Goal: Information Seeking & Learning: Learn about a topic

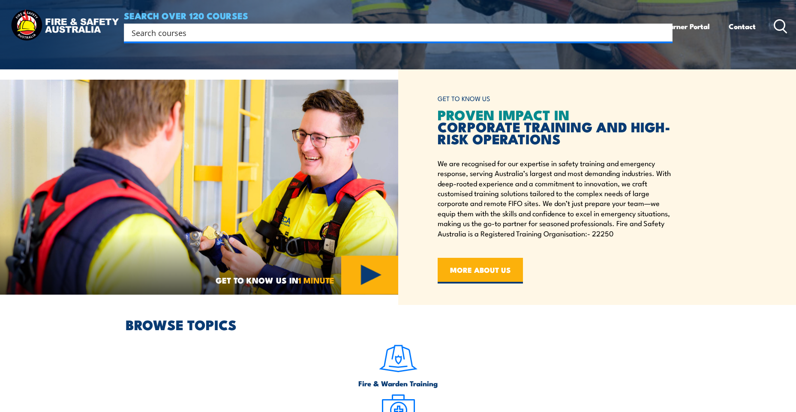
scroll to position [172, 0]
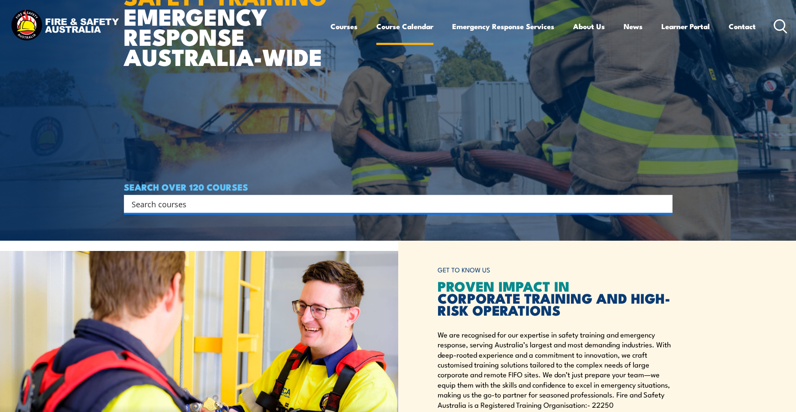
click at [391, 19] on link "Course Calendar" at bounding box center [404, 26] width 57 height 23
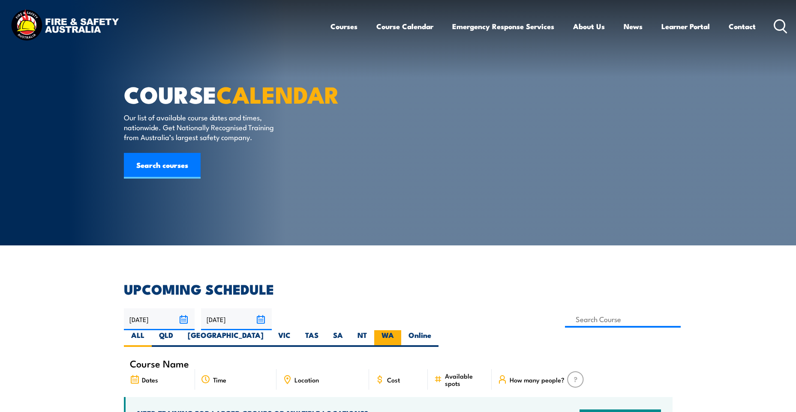
click at [401, 331] on label "WA" at bounding box center [387, 339] width 27 height 17
click at [400, 331] on input "WA" at bounding box center [397, 334] width 6 height 6
radio input "true"
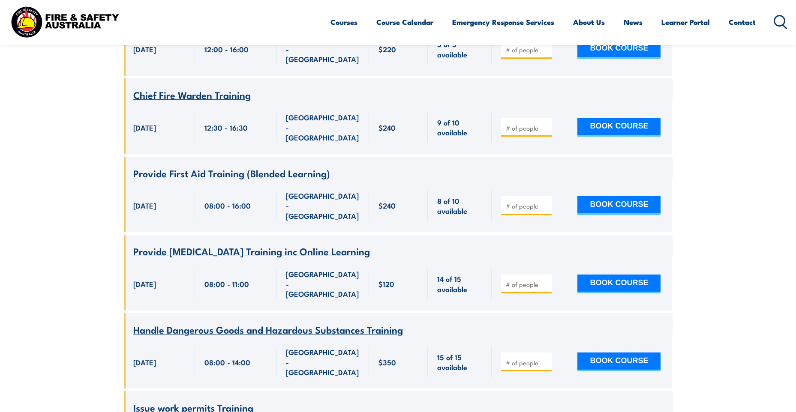
scroll to position [1269, 0]
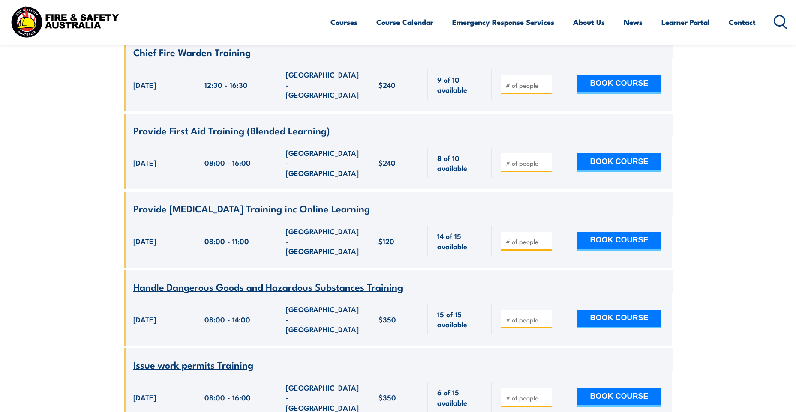
click at [235, 280] on span "Handle Dangerous Goods and Hazardous Substances Training" at bounding box center [268, 287] width 270 height 15
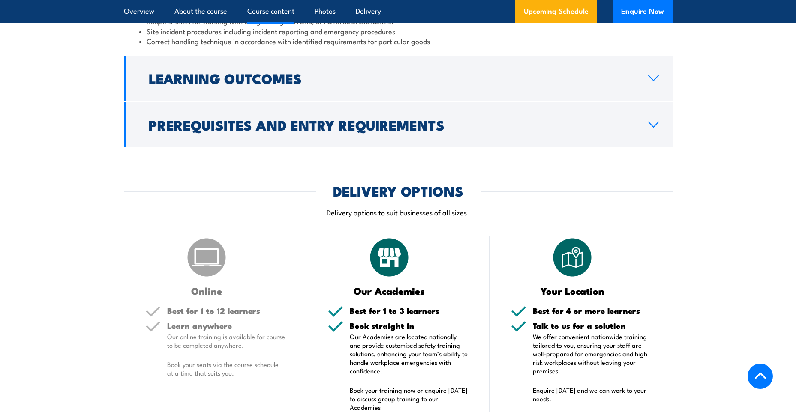
scroll to position [858, 0]
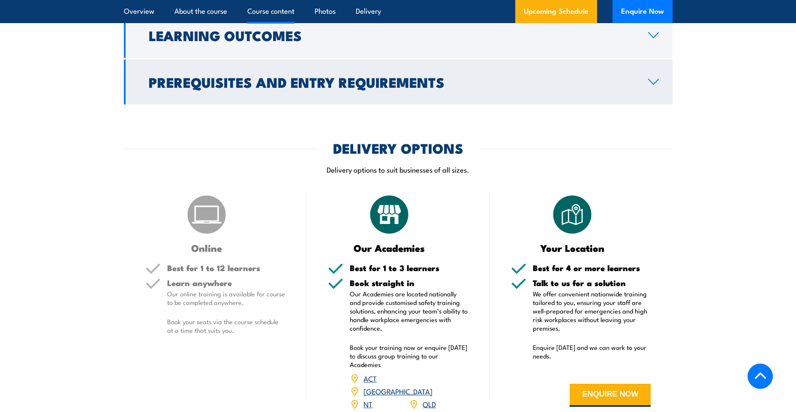
click at [653, 85] on icon at bounding box center [654, 81] width 12 height 7
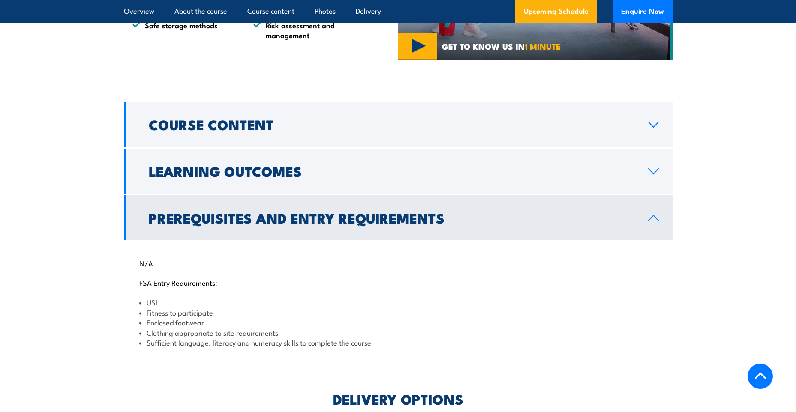
scroll to position [590, 0]
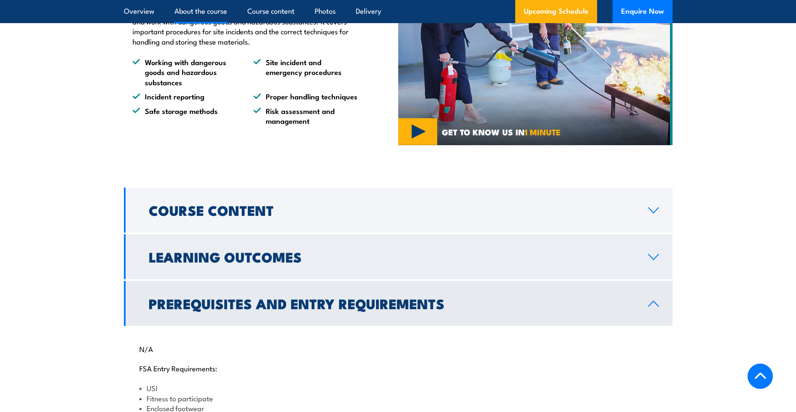
click at [656, 261] on icon at bounding box center [654, 257] width 12 height 7
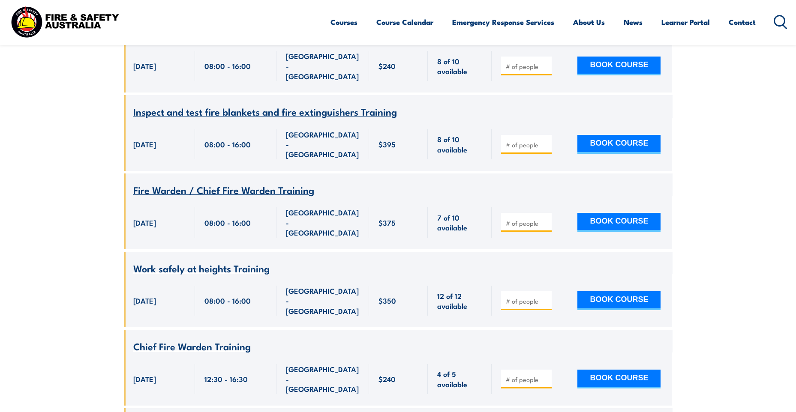
scroll to position [2212, 0]
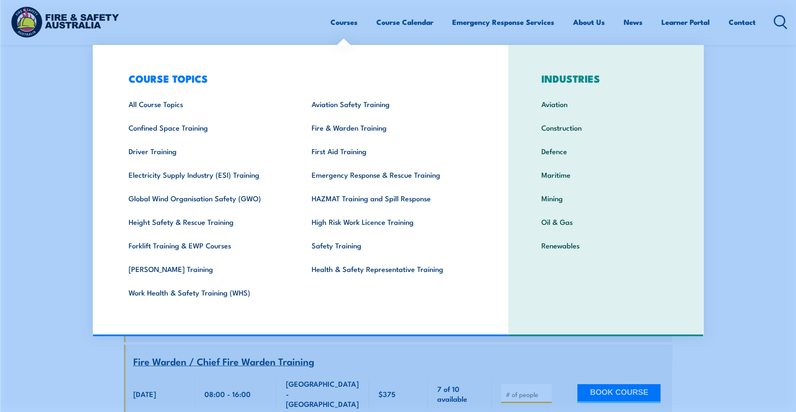
click at [345, 21] on link "Courses" at bounding box center [344, 22] width 27 height 23
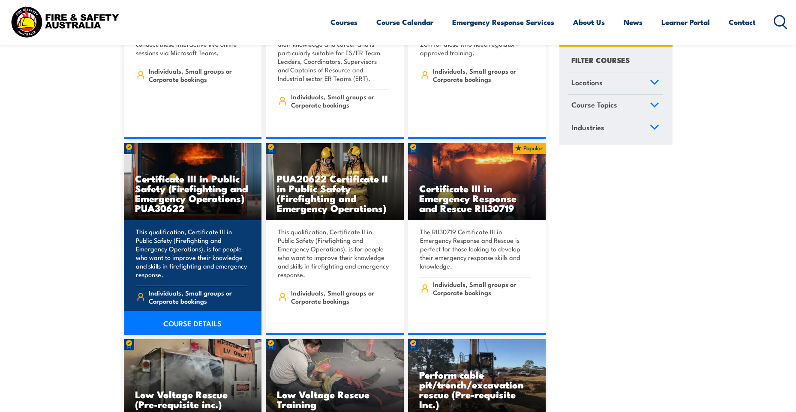
scroll to position [2058, 0]
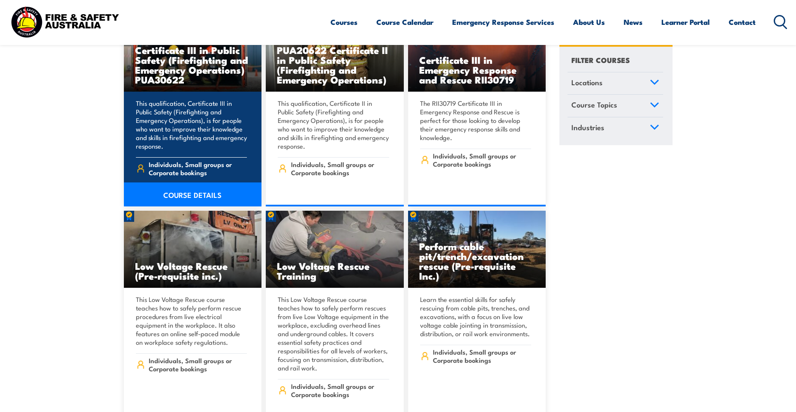
click at [172, 63] on h3 "Certificate III in Public Safety (Firefighting and Emergency Operations) PUA306…" at bounding box center [193, 64] width 116 height 39
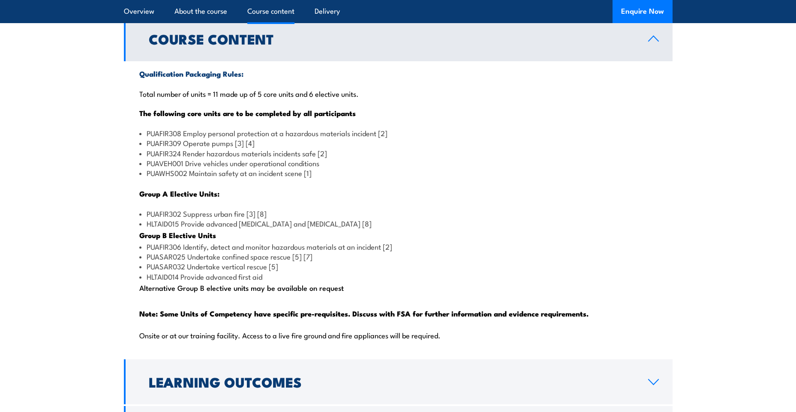
scroll to position [815, 0]
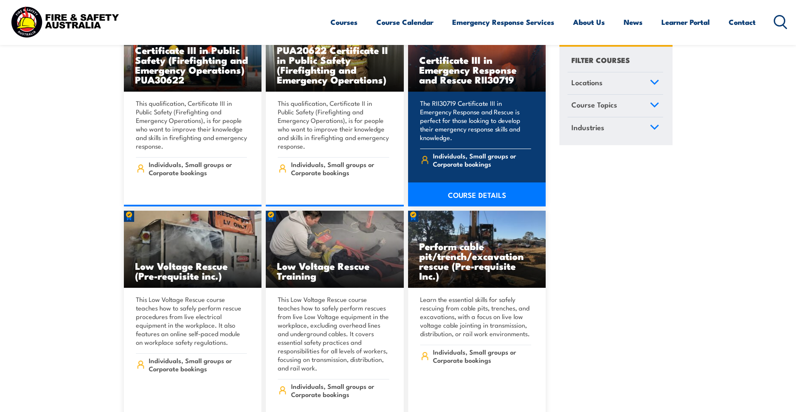
scroll to position [2058, 0]
click at [467, 184] on link "COURSE DETAILS" at bounding box center [477, 195] width 138 height 24
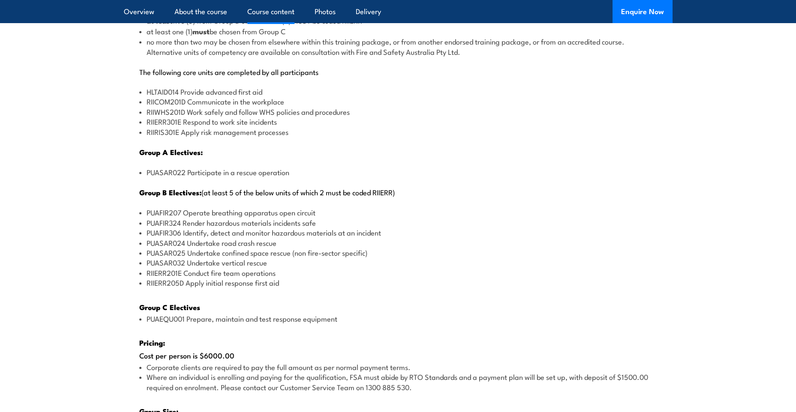
scroll to position [1072, 0]
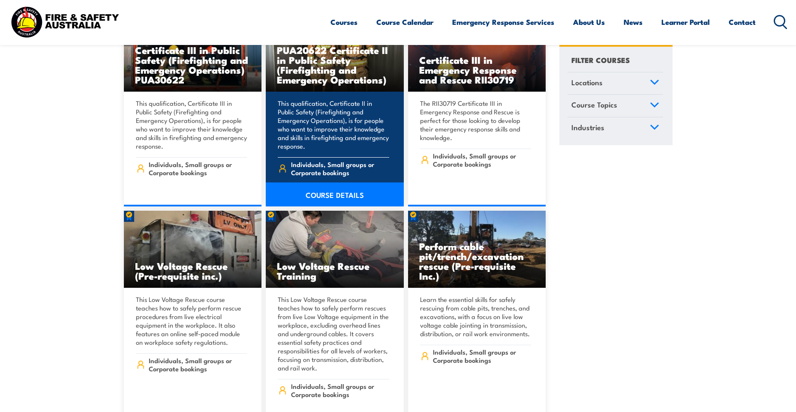
click at [318, 68] on h3 "PUA20622 Certificate II in Public Safety (Firefighting and Emergency Operations)" at bounding box center [335, 64] width 116 height 39
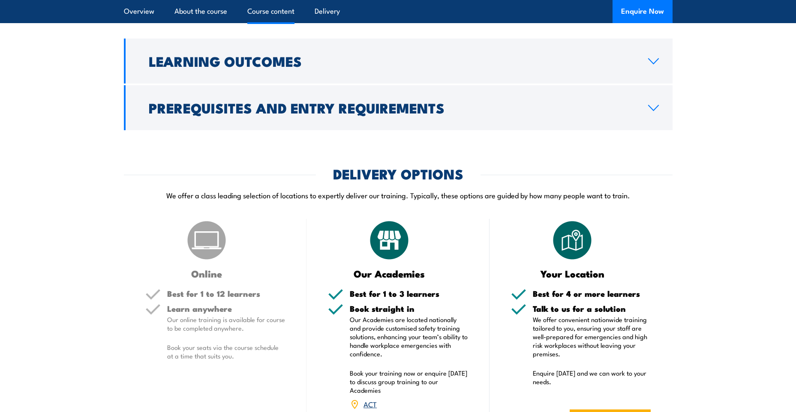
scroll to position [815, 0]
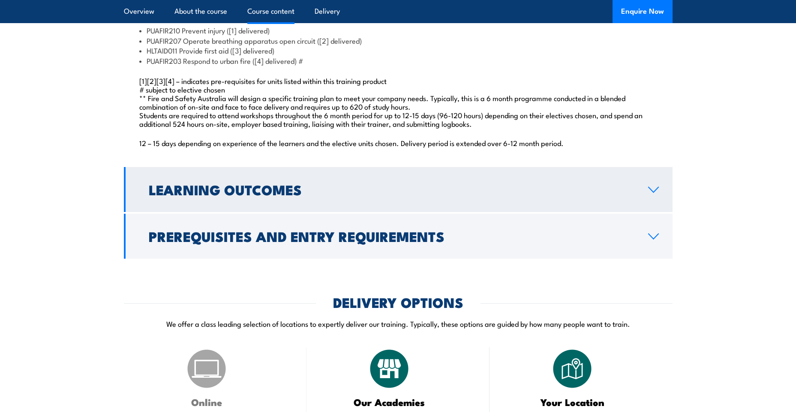
click at [653, 193] on icon at bounding box center [654, 190] width 12 height 7
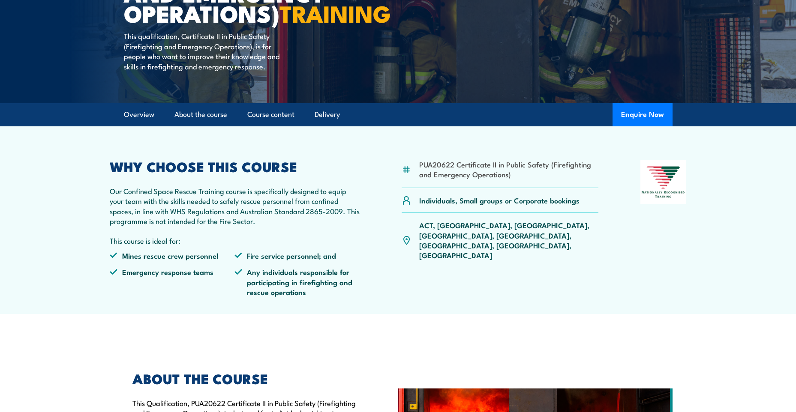
scroll to position [43, 0]
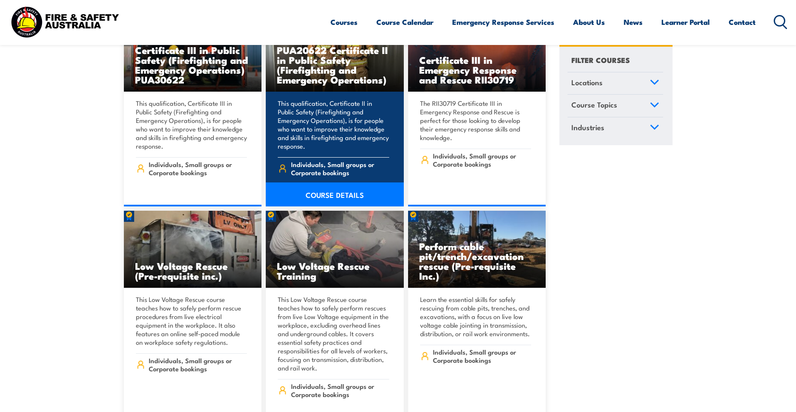
scroll to position [1972, 0]
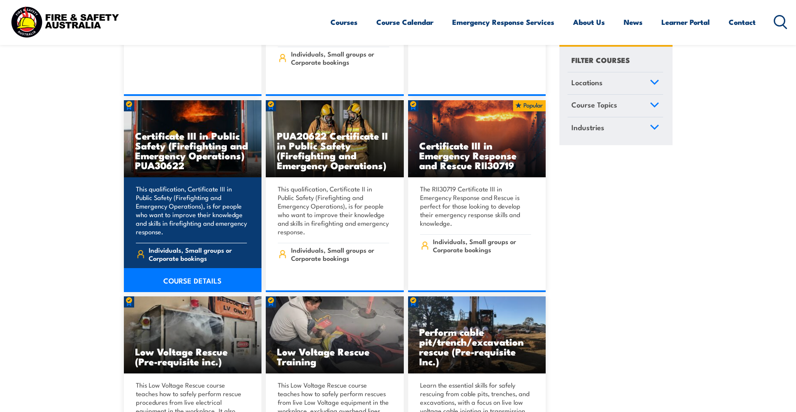
click at [176, 134] on h3 "Certificate III in Public Safety (Firefighting and Emergency Operations) PUA306…" at bounding box center [193, 150] width 116 height 39
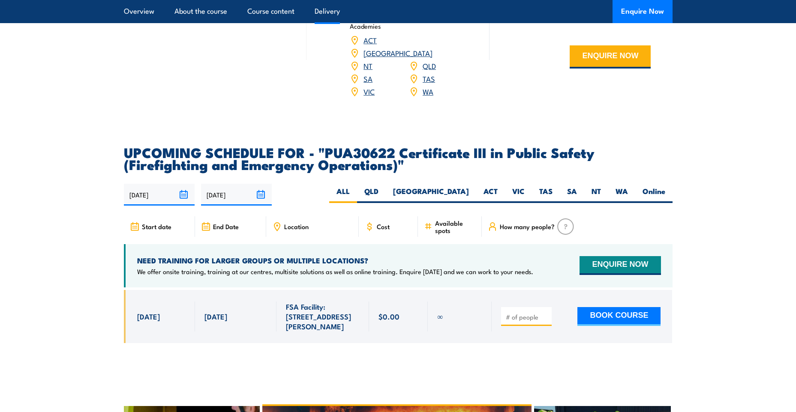
scroll to position [1501, 0]
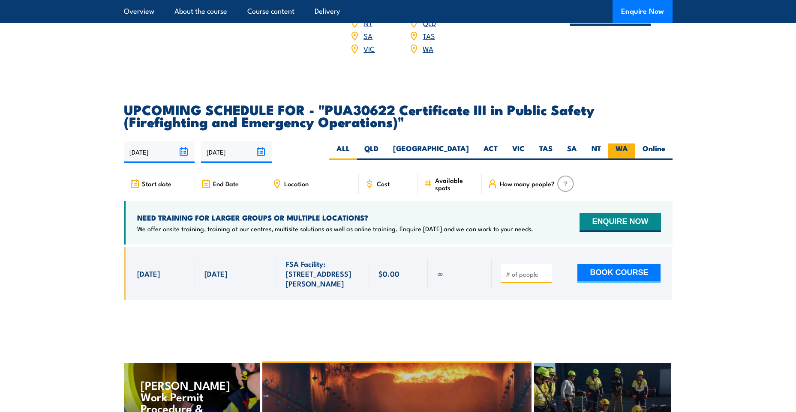
click at [618, 155] on label "WA" at bounding box center [621, 152] width 27 height 17
click at [628, 149] on input "WA" at bounding box center [631, 147] width 6 height 6
radio input "true"
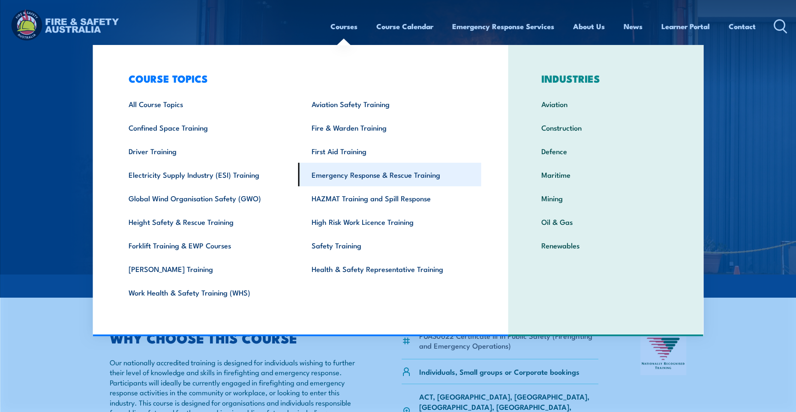
click at [342, 176] on link "Emergency Response & Rescue Training" at bounding box center [389, 175] width 183 height 24
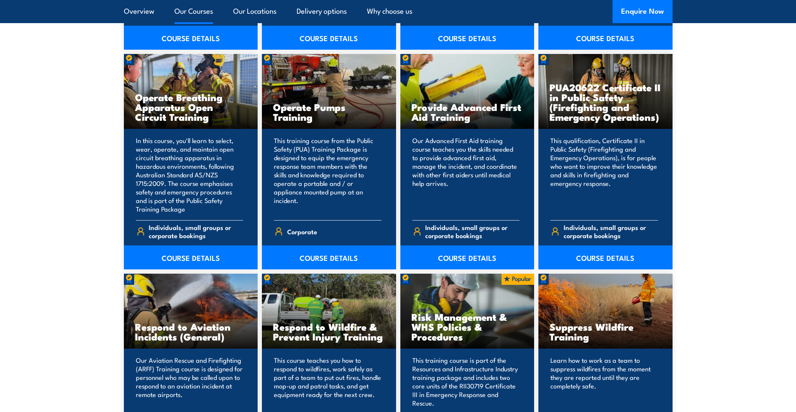
scroll to position [1072, 0]
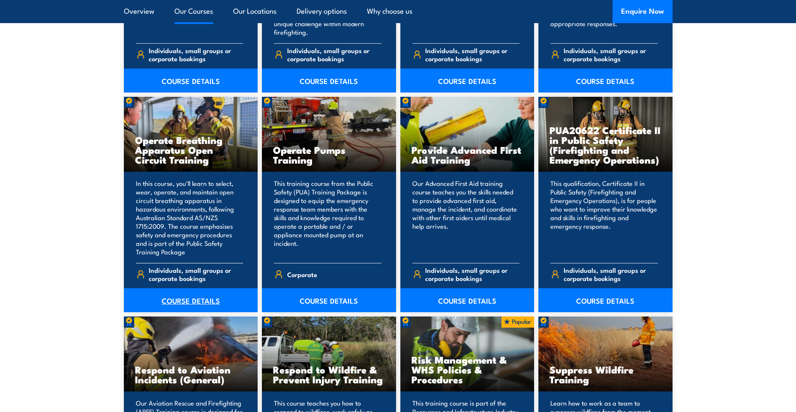
click at [181, 302] on link "COURSE DETAILS" at bounding box center [191, 301] width 134 height 24
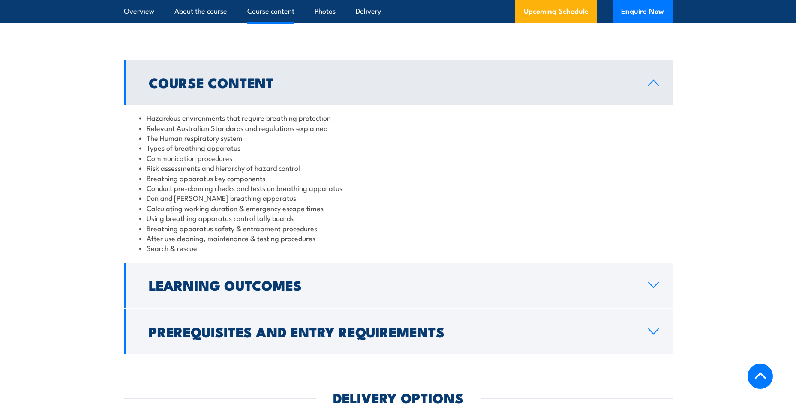
scroll to position [858, 0]
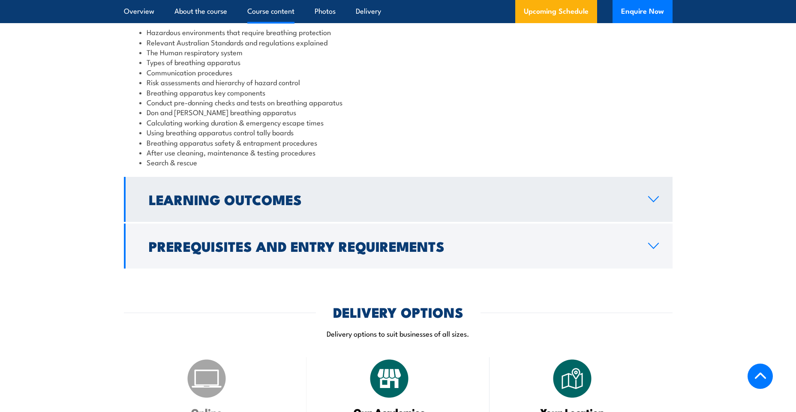
click at [652, 196] on icon at bounding box center [654, 199] width 12 height 7
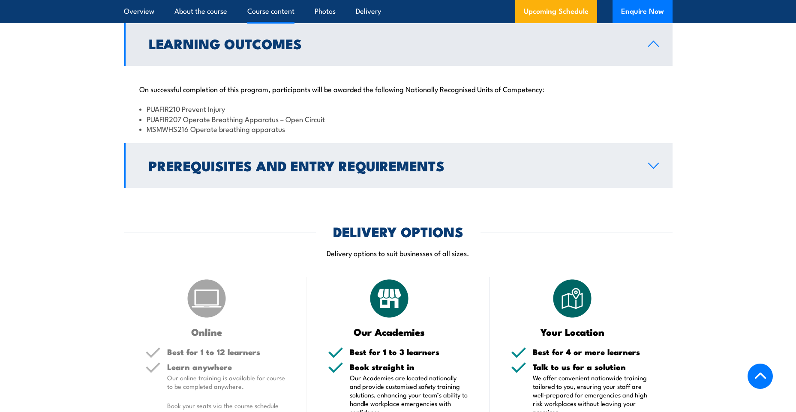
click at [655, 163] on icon at bounding box center [654, 166] width 12 height 7
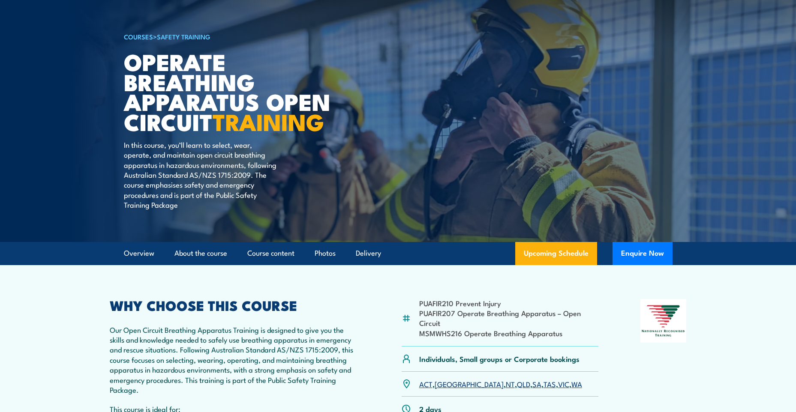
scroll to position [172, 0]
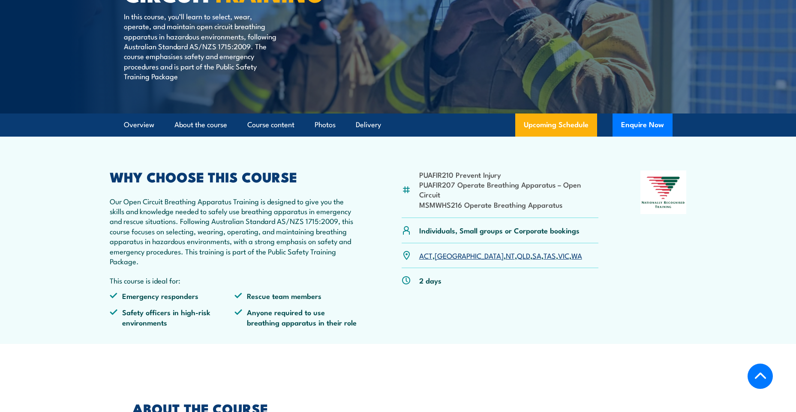
click at [572, 257] on link "WA" at bounding box center [577, 255] width 11 height 10
